Goal: Check status: Check status

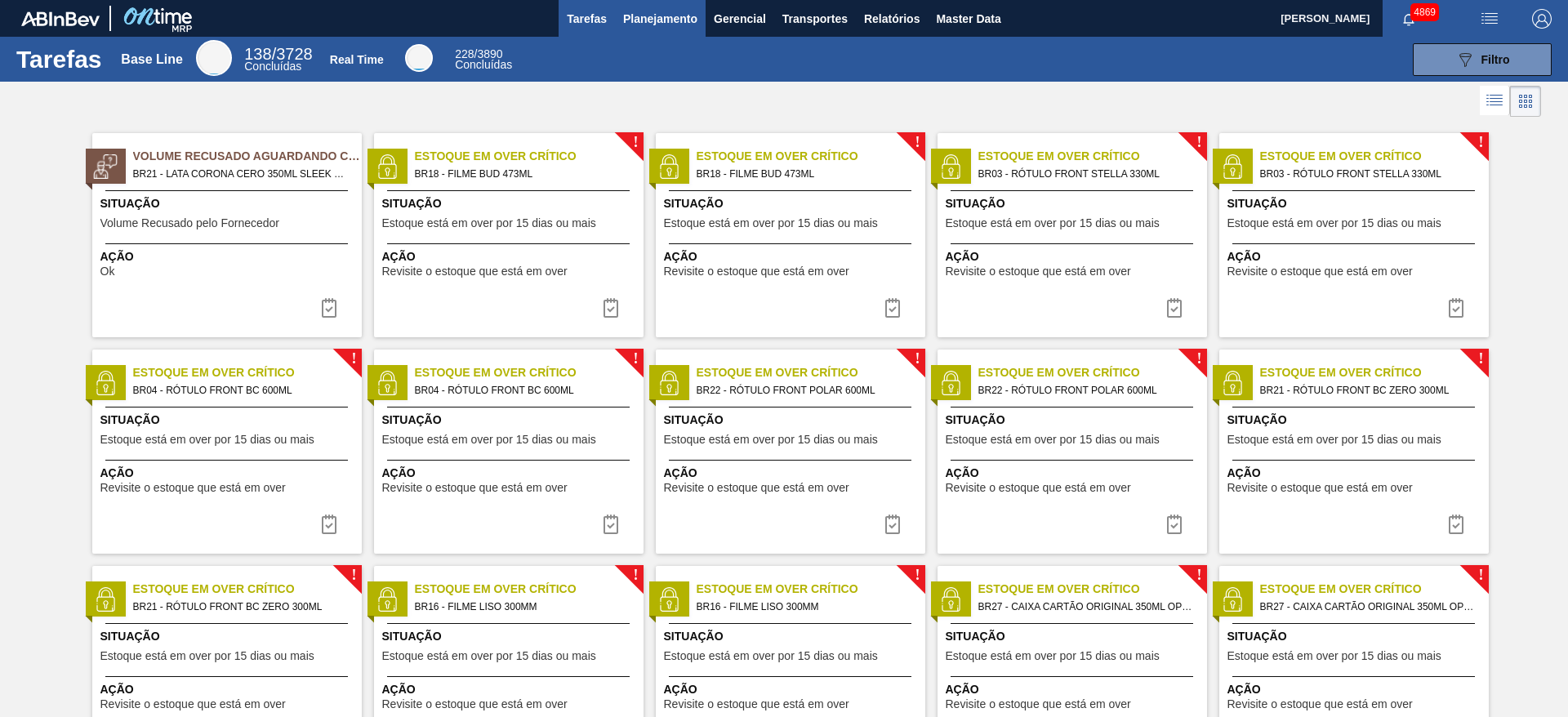
drag, startPoint x: 740, startPoint y: 13, endPoint x: 663, endPoint y: 22, distance: 77.5
click at [663, 22] on div "Tarefas Planejamento Gerencial Transportes Relatórios Master Data" at bounding box center [784, 18] width 1568 height 36
click at [663, 22] on span "Planejamento" at bounding box center [661, 19] width 75 height 20
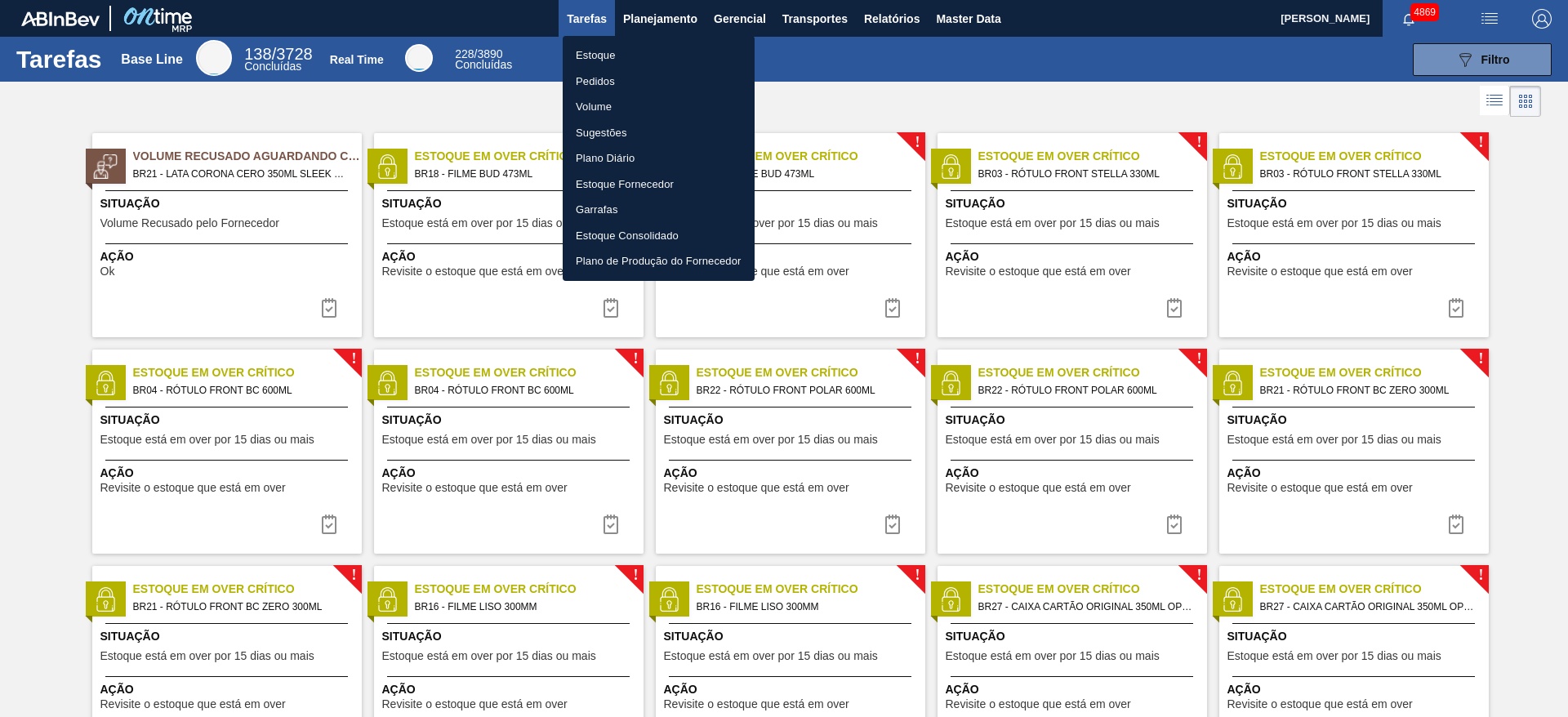
click at [593, 83] on li "Pedidos" at bounding box center [658, 81] width 192 height 26
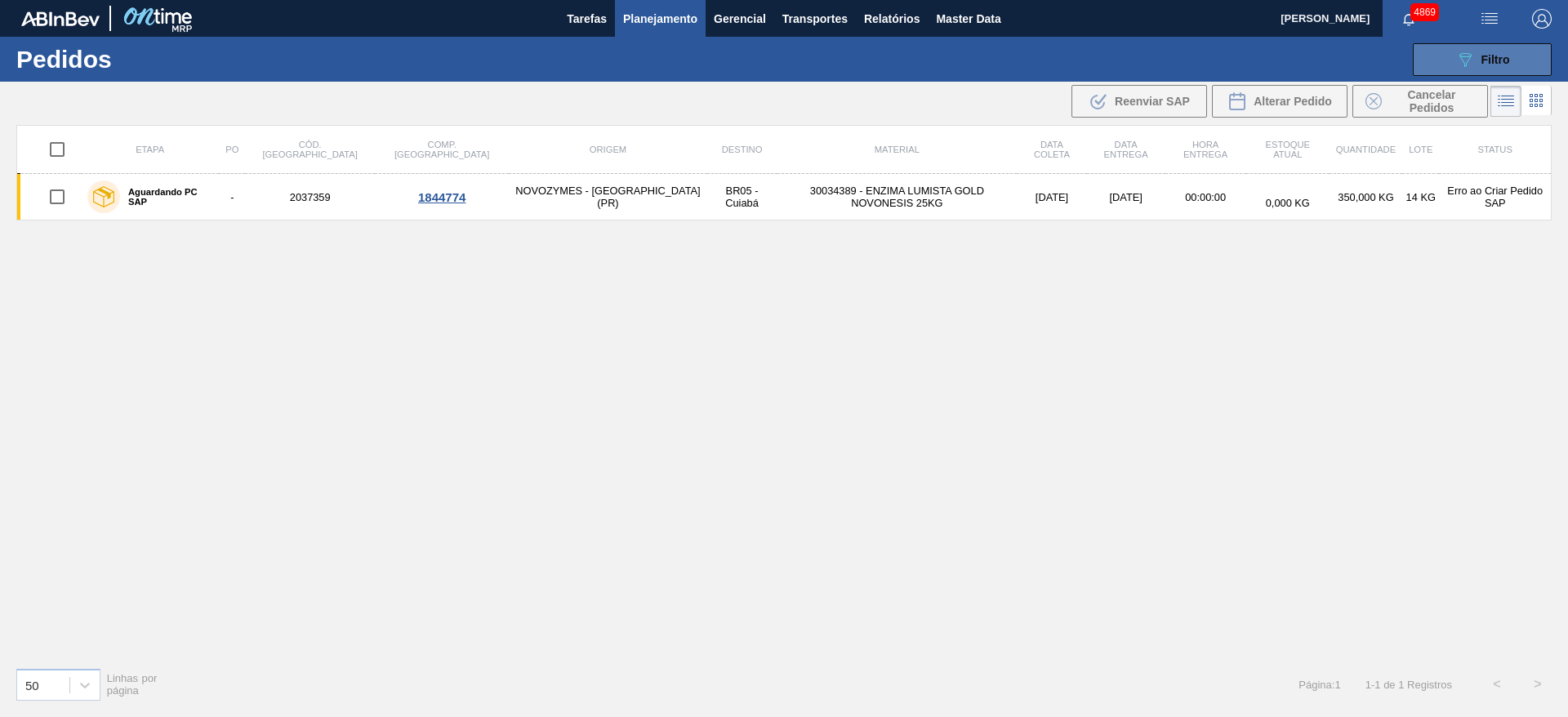
click at [1541, 61] on button "089F7B8B-B2A5-4AFE-B5C0-19BA573D28AC Filtro" at bounding box center [1482, 59] width 139 height 33
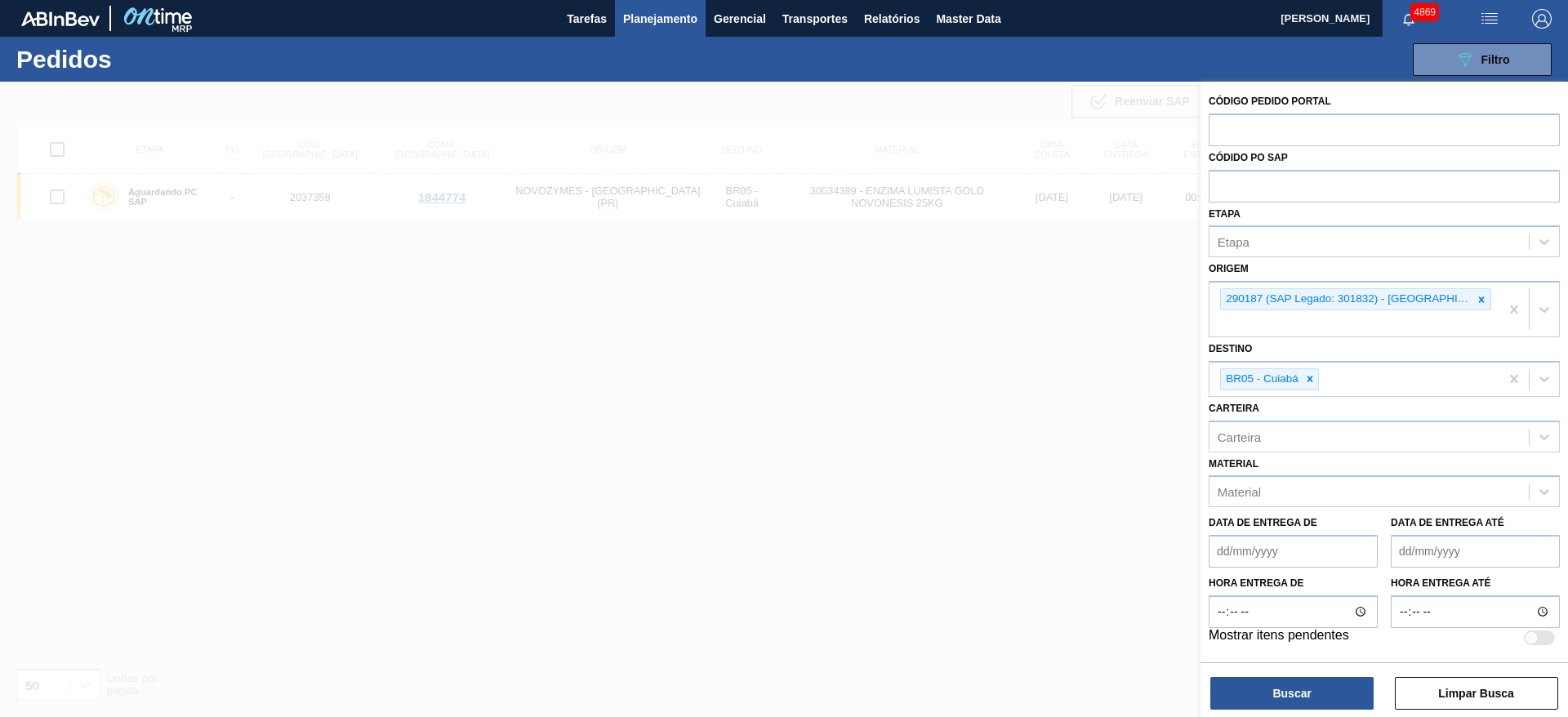
drag, startPoint x: 1512, startPoint y: 308, endPoint x: 1507, endPoint y: 330, distance: 22.6
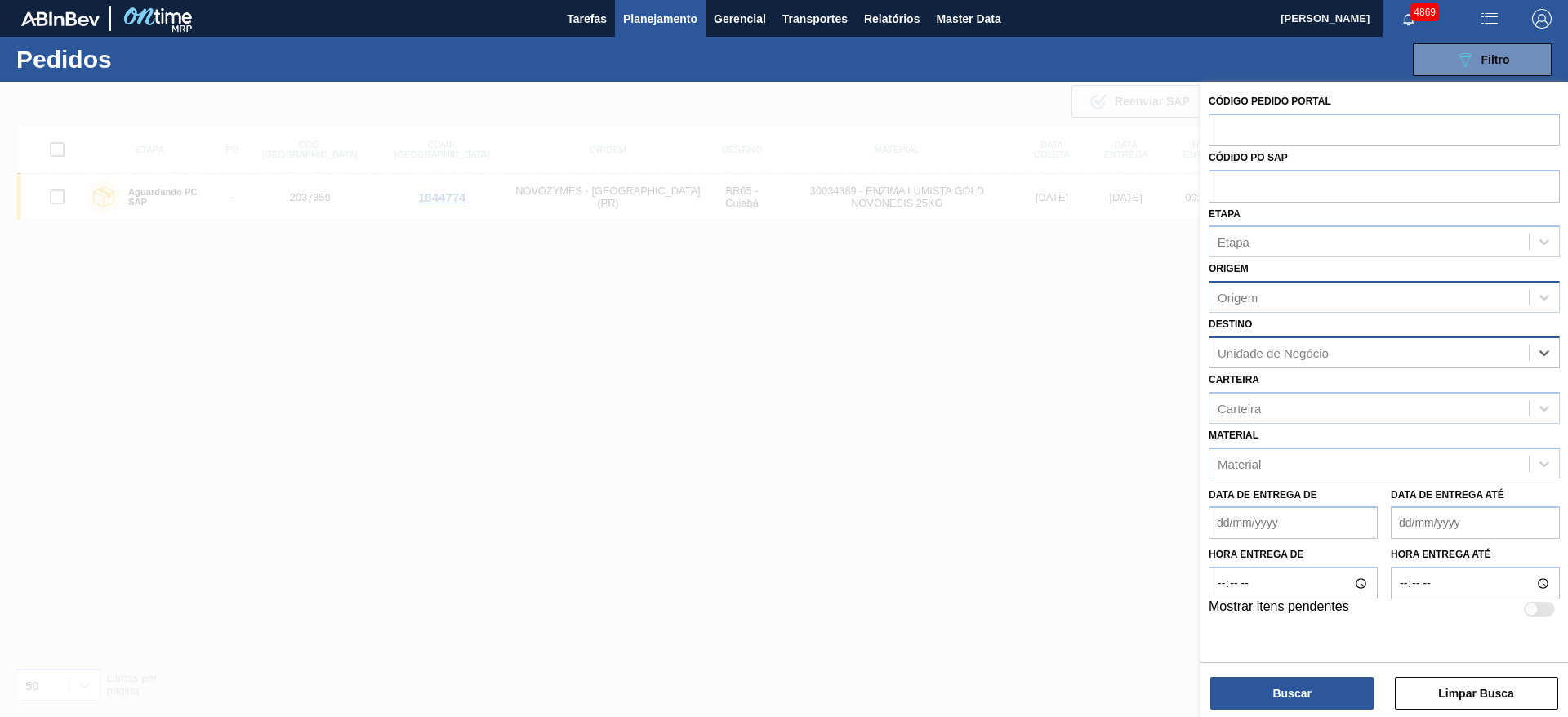
drag, startPoint x: 1514, startPoint y: 351, endPoint x: 1464, endPoint y: 285, distance: 82.8
click at [1302, 132] on input "text" at bounding box center [1385, 128] width 351 height 31
paste input "text"
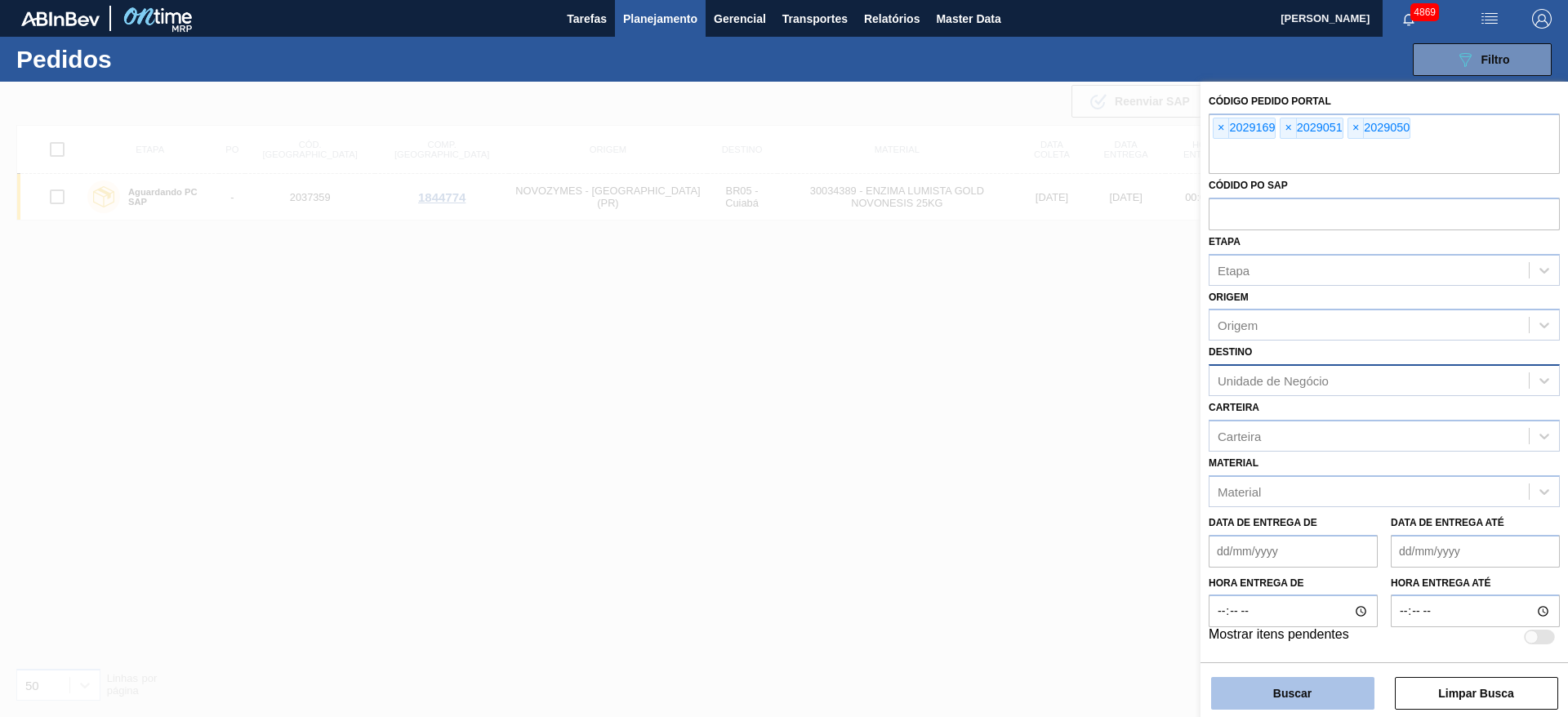
click at [1313, 691] on button "Buscar" at bounding box center [1292, 694] width 164 height 33
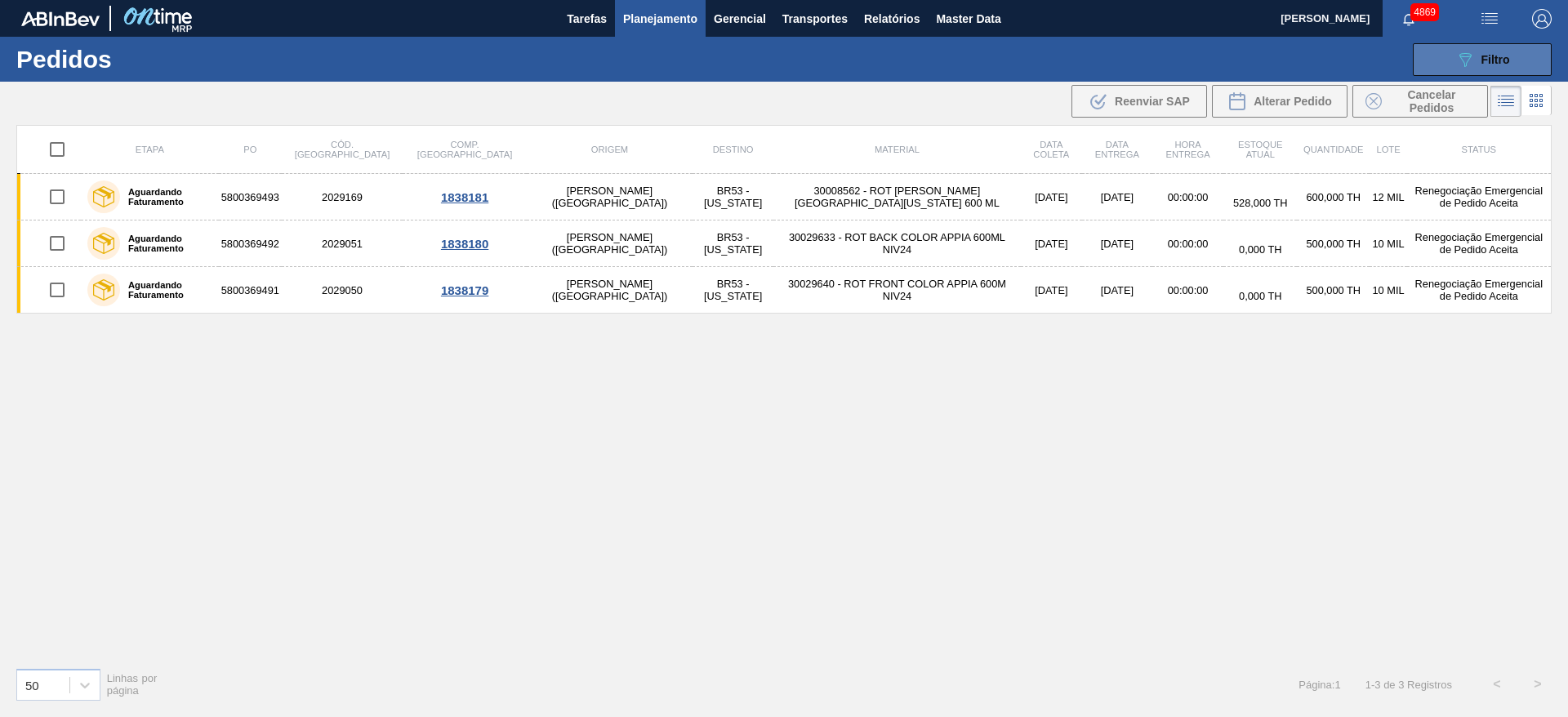
click at [1508, 44] on button "089F7B8B-B2A5-4AFE-B5C0-19BA573D28AC Filtro" at bounding box center [1482, 59] width 139 height 33
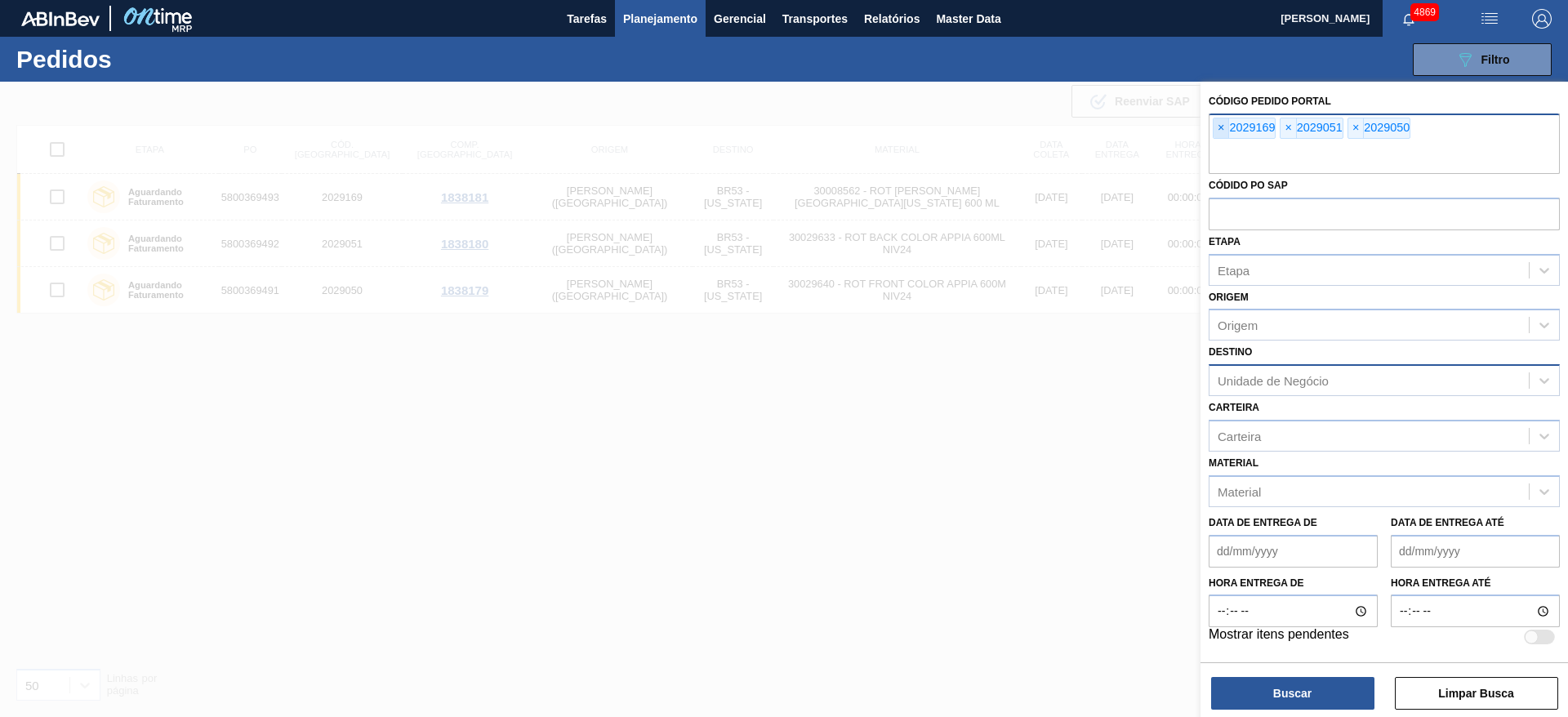
click at [1216, 134] on span "×" at bounding box center [1221, 128] width 16 height 20
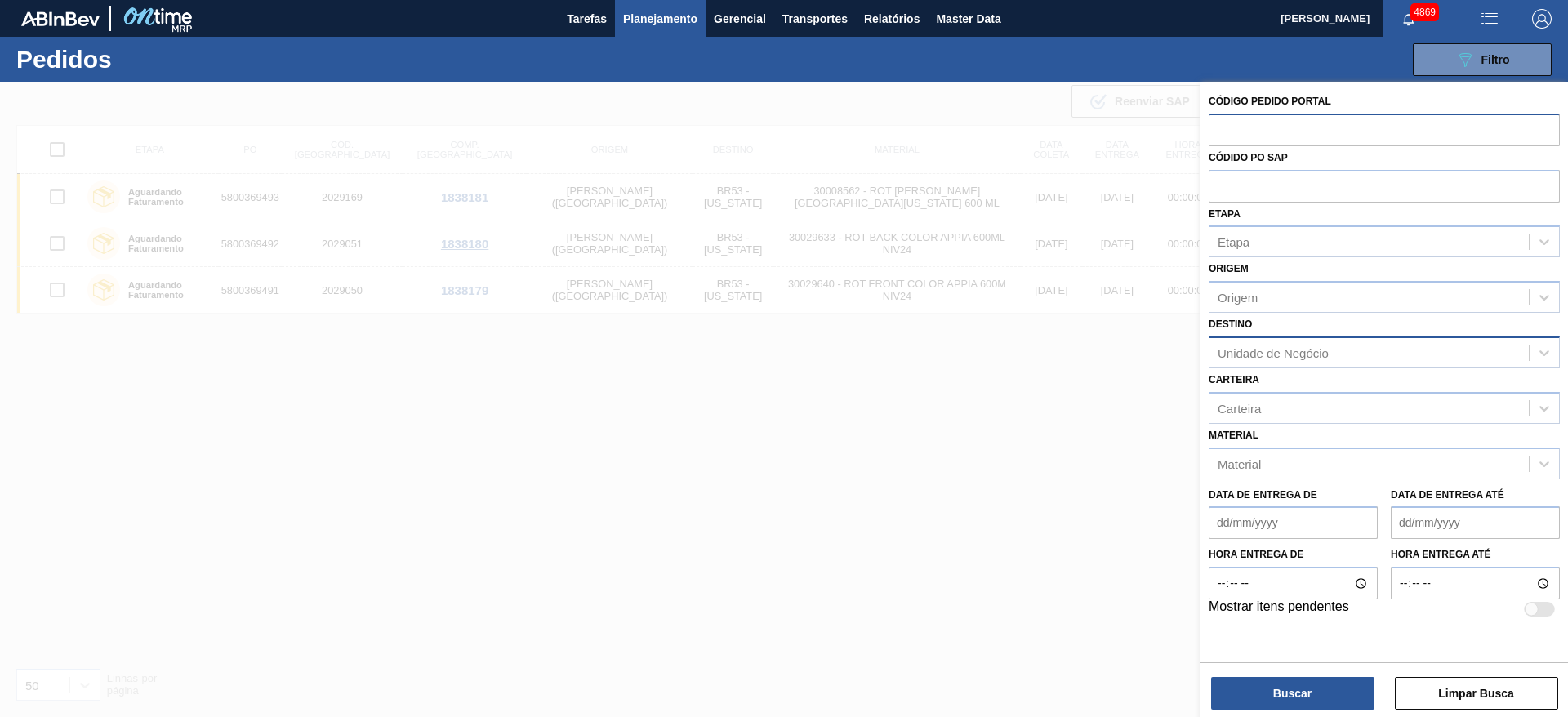
paste input "2029106"
type input "2029106"
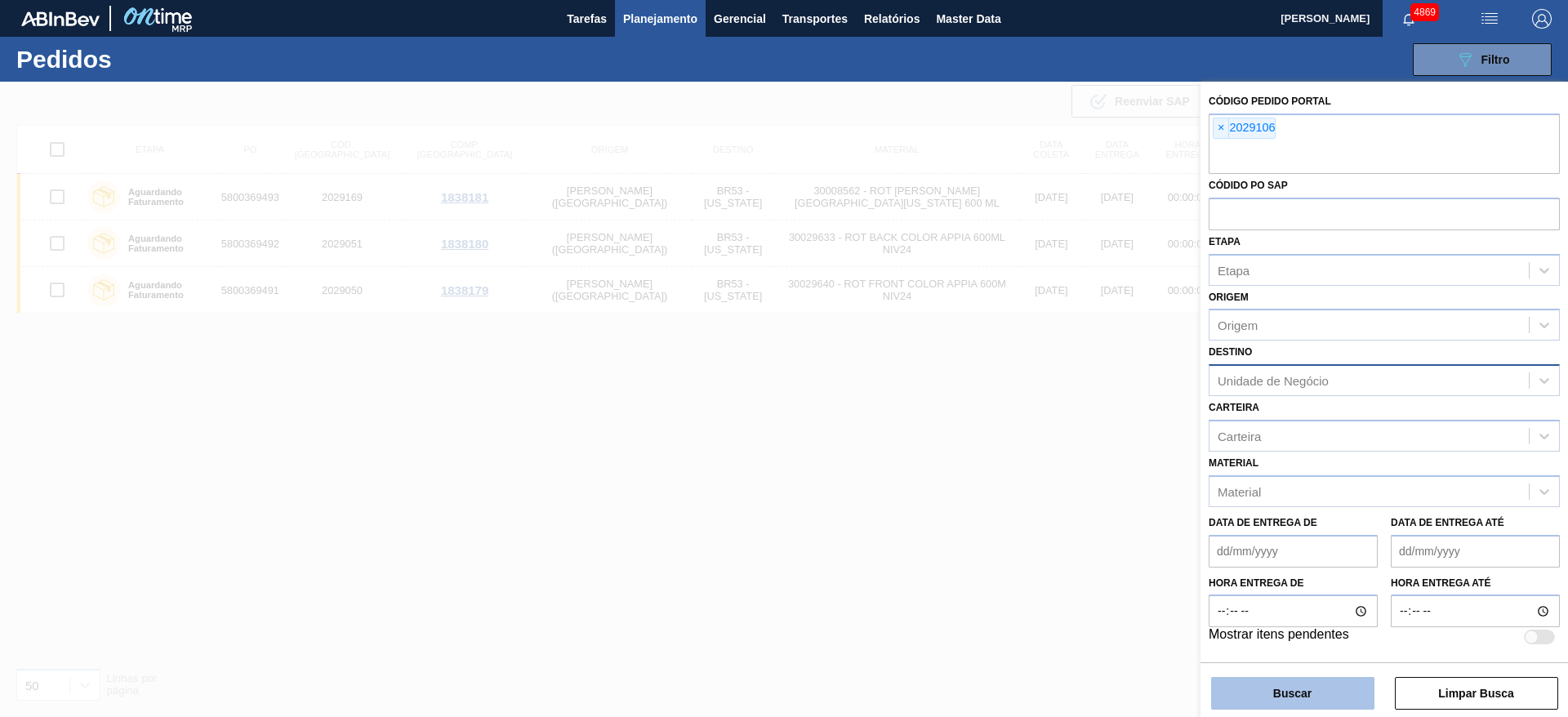
click at [1291, 709] on button "Buscar" at bounding box center [1292, 694] width 164 height 33
